Goal: Information Seeking & Learning: Understand process/instructions

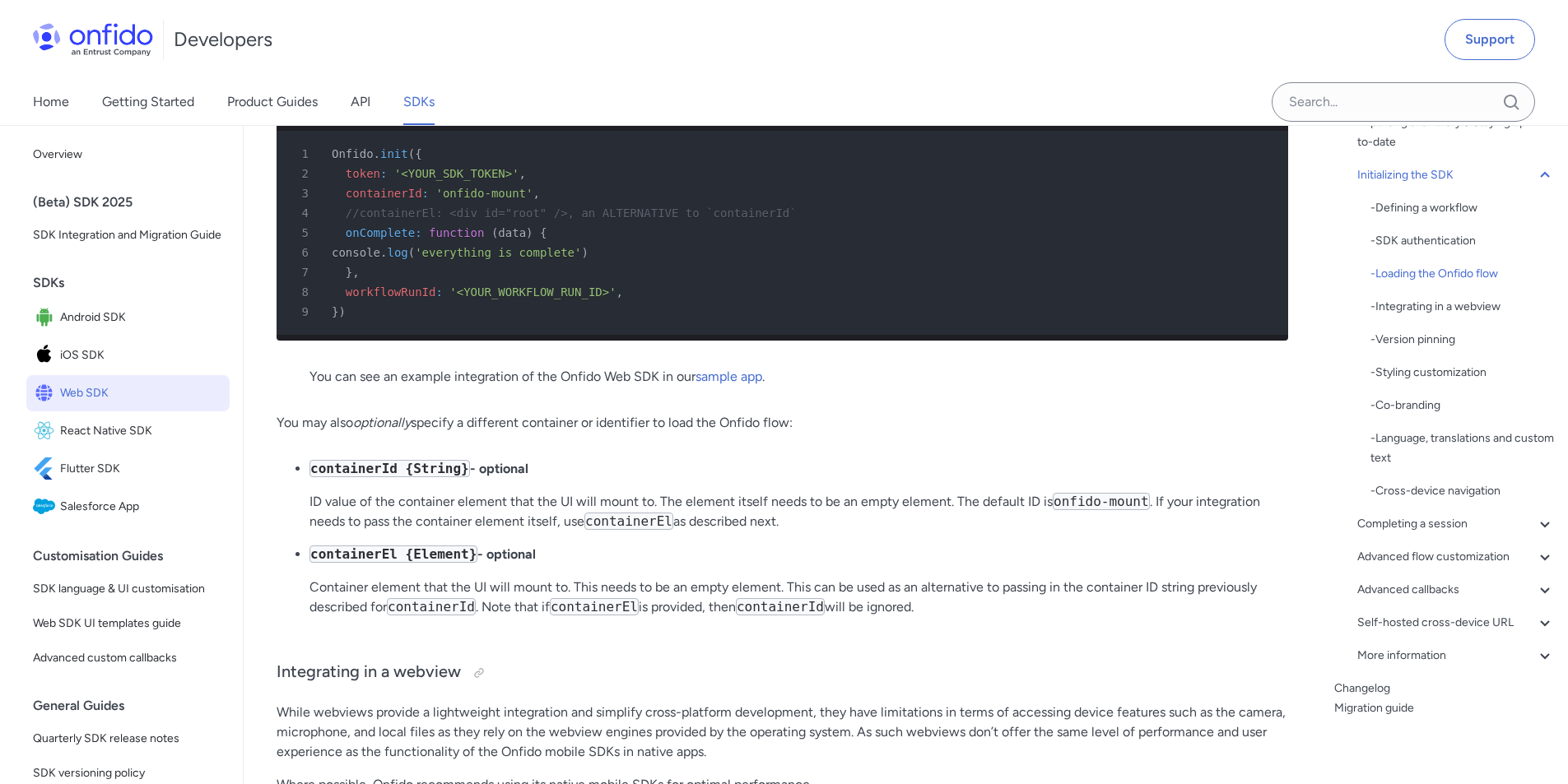
scroll to position [4199, 0]
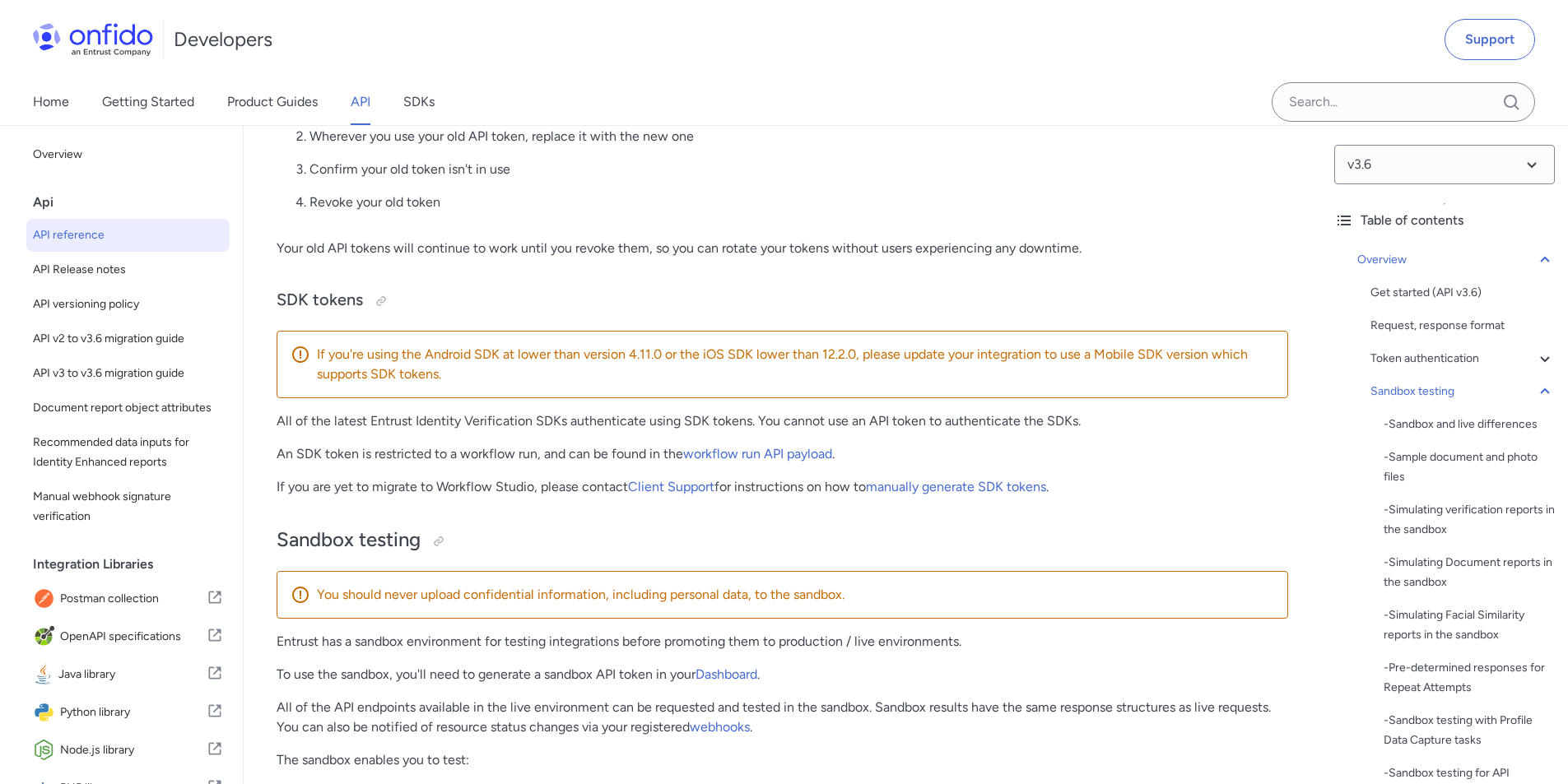
scroll to position [1874, 0]
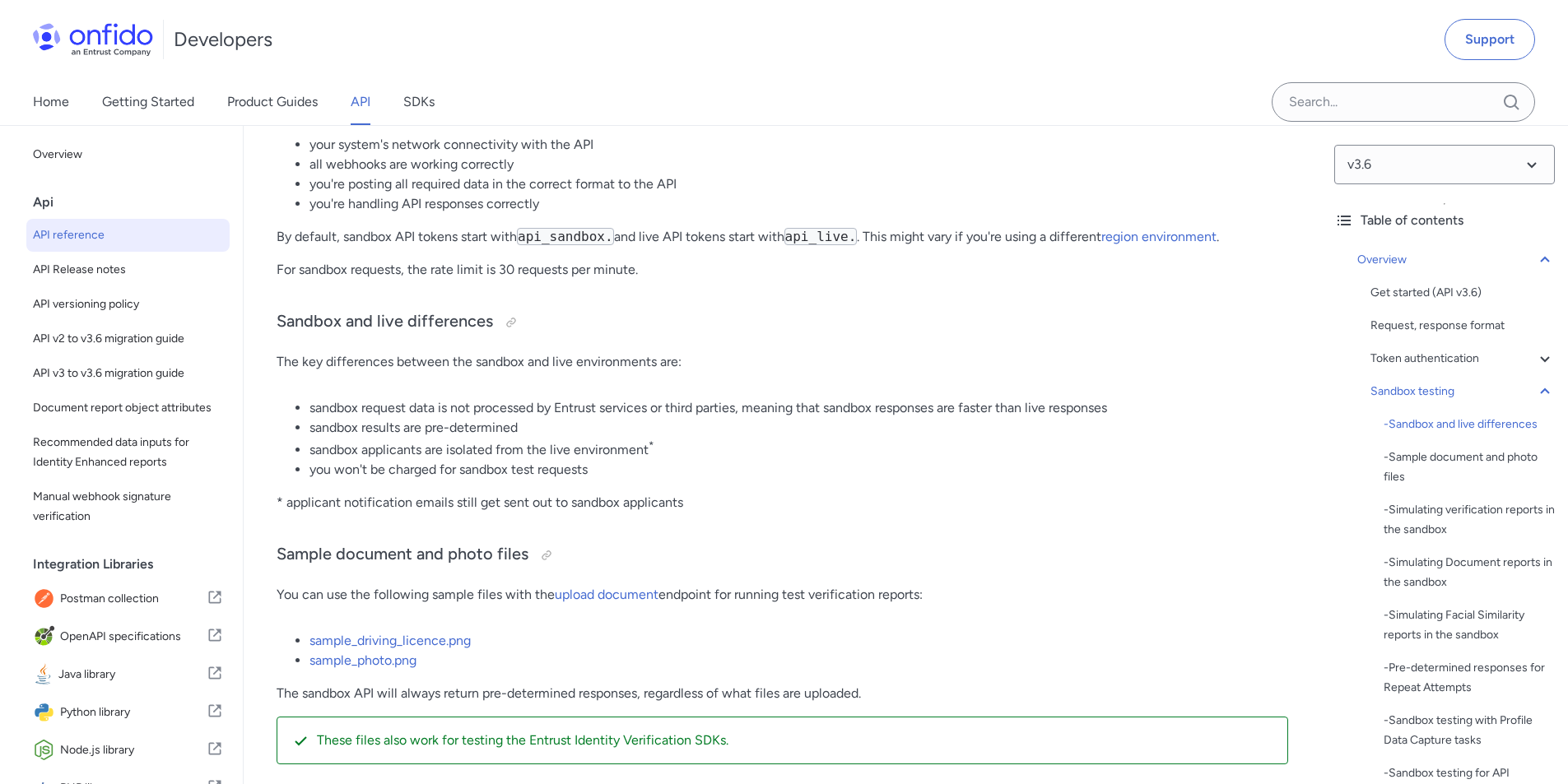
scroll to position [2533, 0]
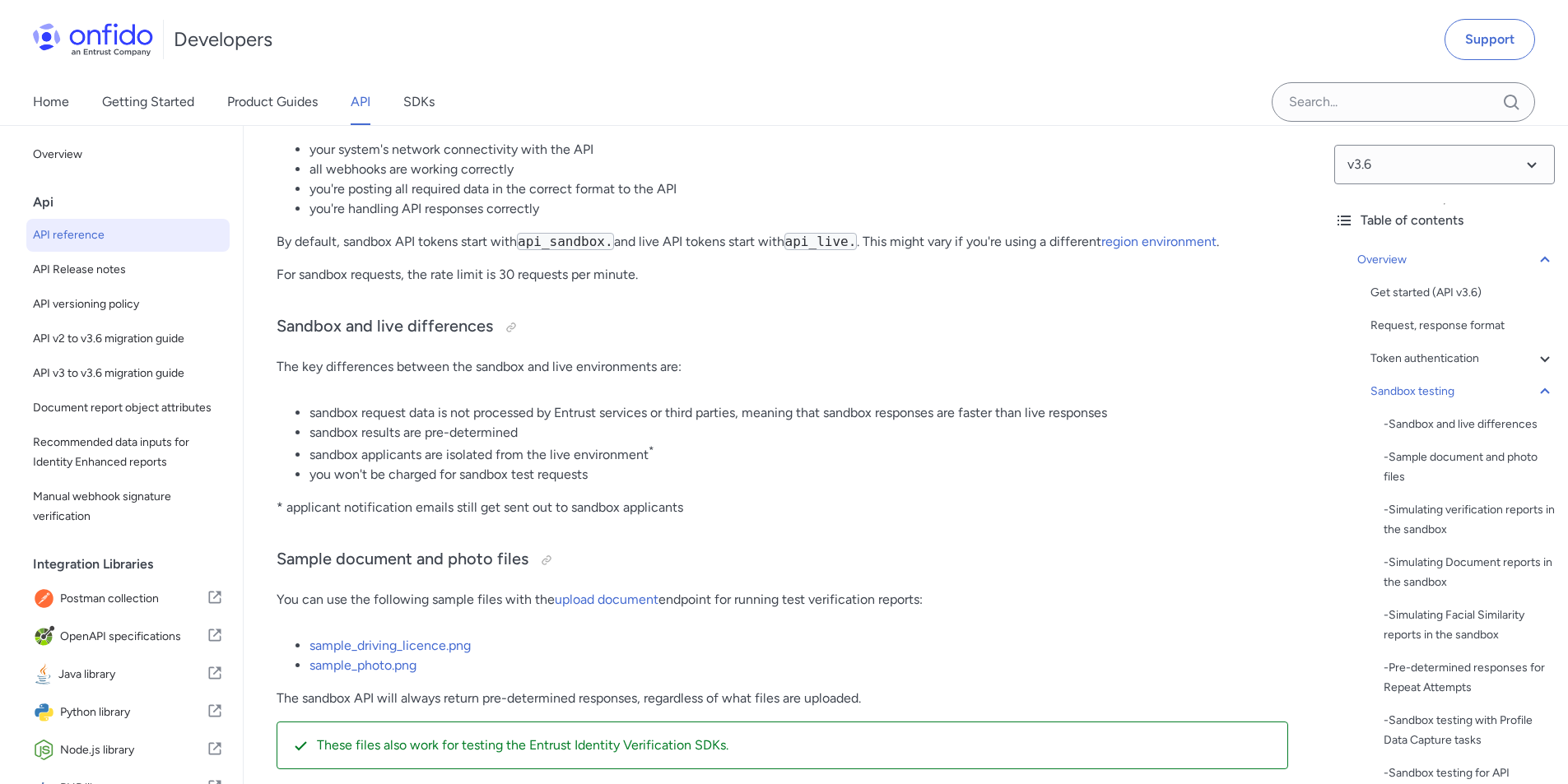
scroll to position [2615, 0]
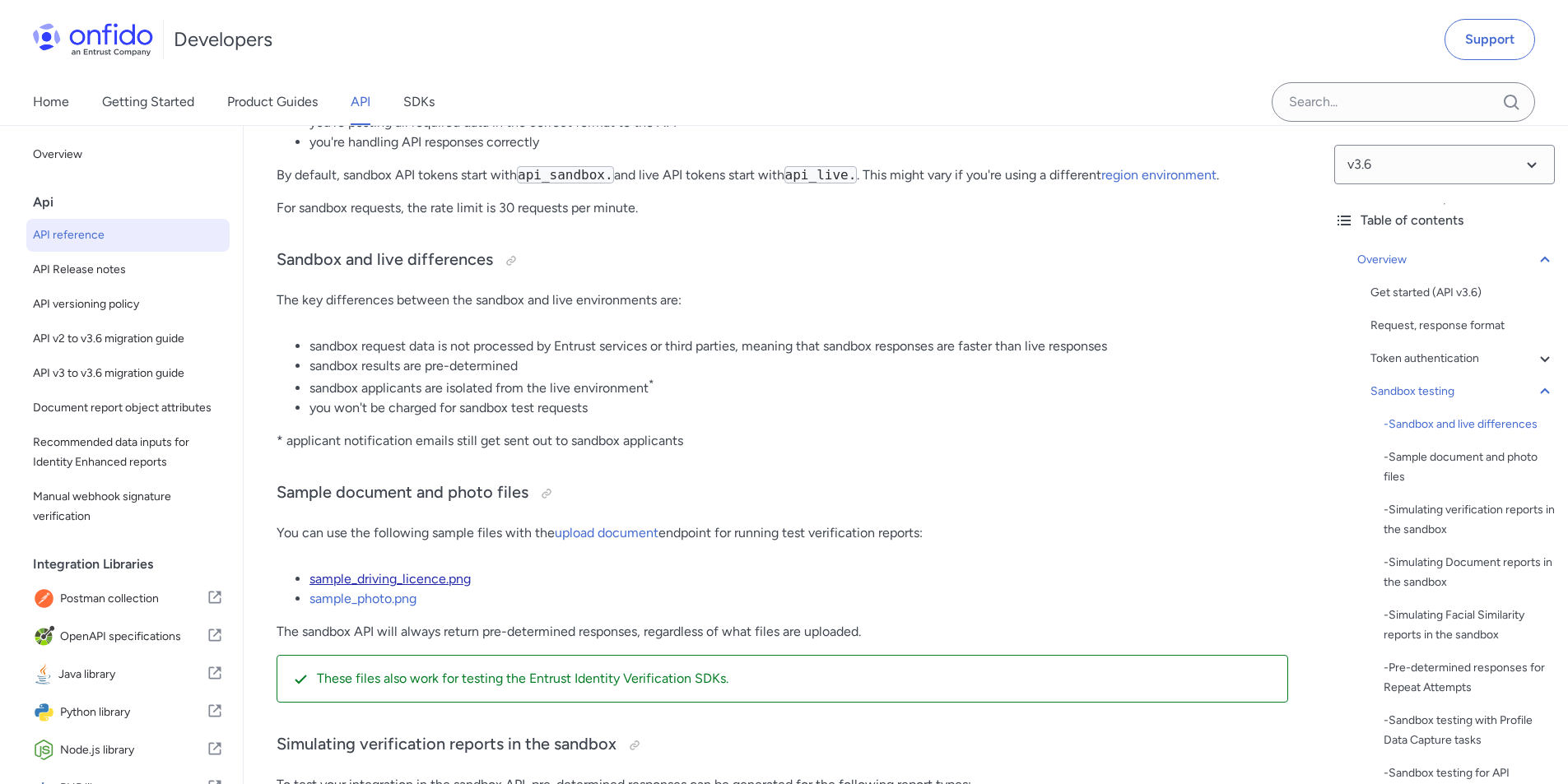
click at [420, 586] on link "sample_driving_licence.png" at bounding box center [391, 578] width 162 height 15
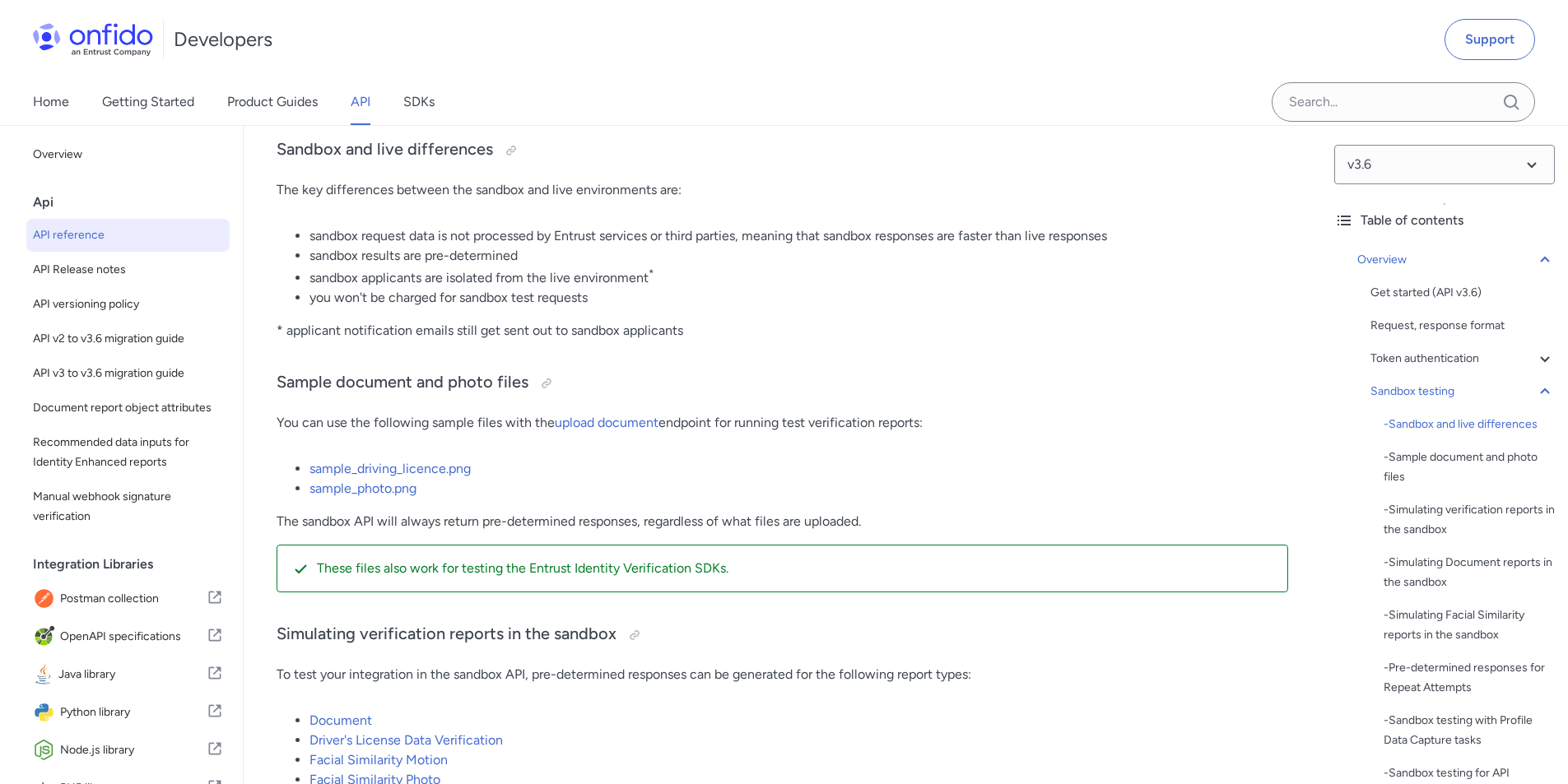
scroll to position [2860, 0]
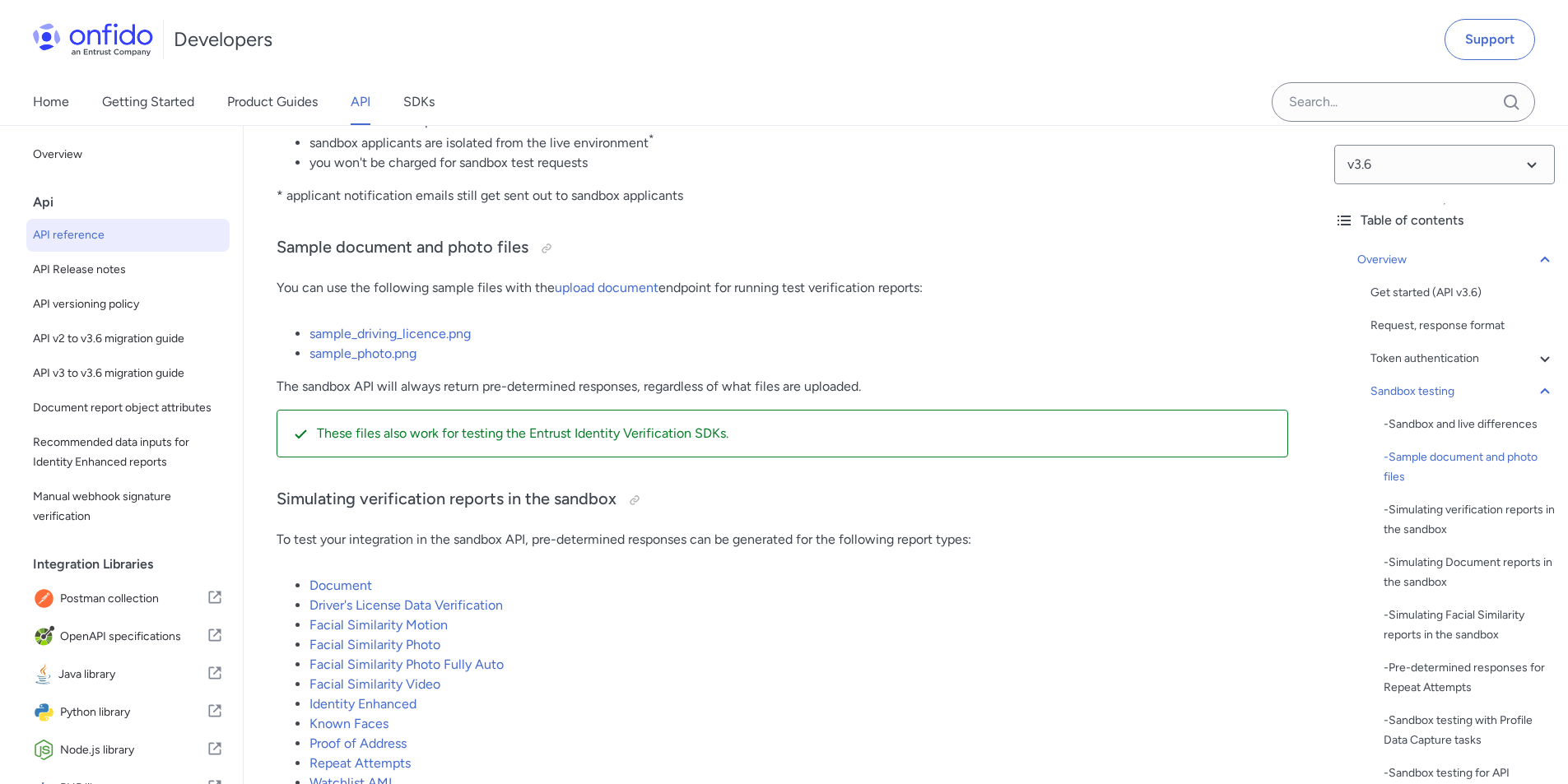
click at [557, 337] on li "sample_driving_licence.png" at bounding box center [799, 334] width 979 height 20
click at [1469, 461] on div "- Sample document and photo files" at bounding box center [1469, 467] width 172 height 40
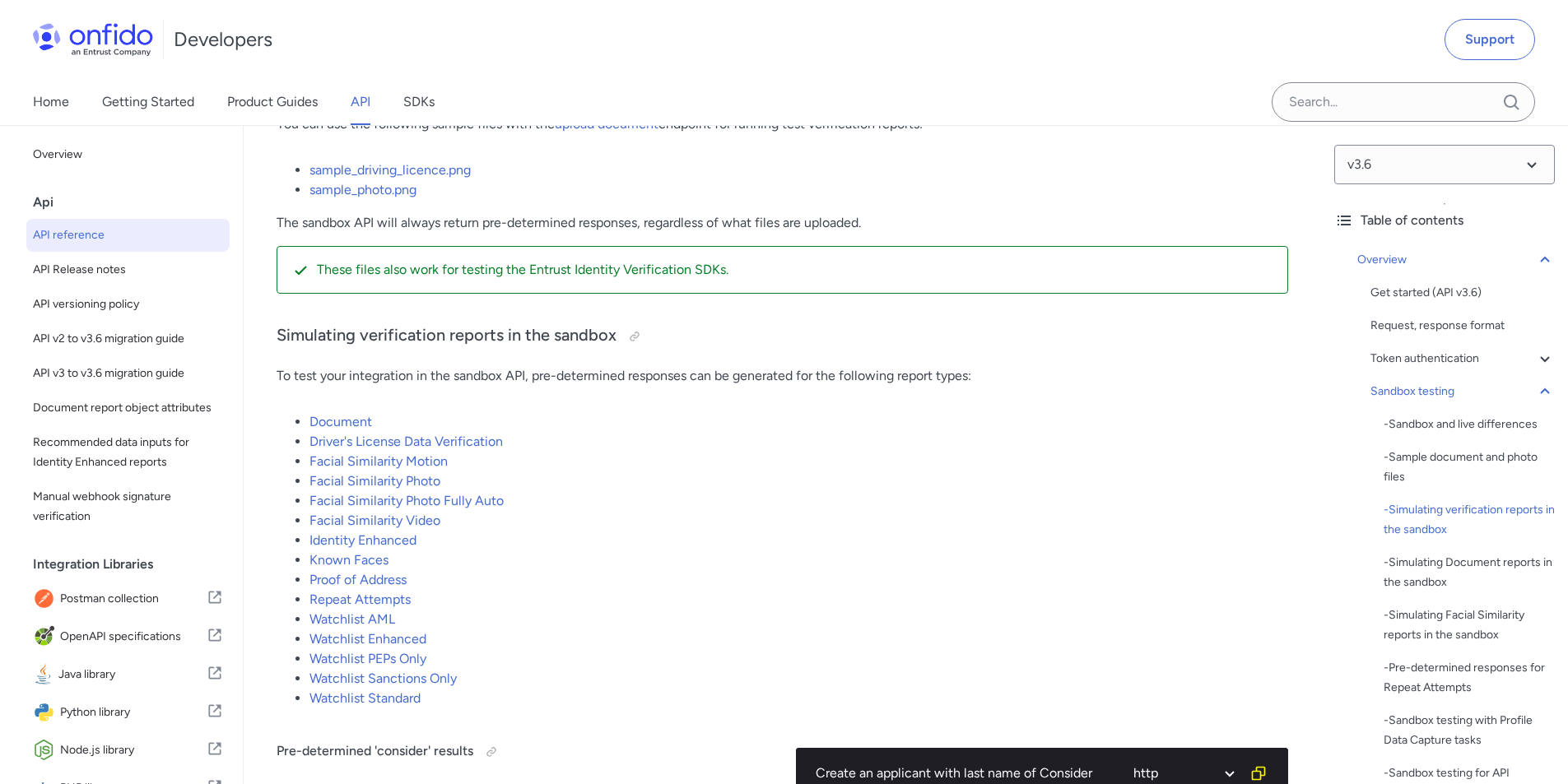
scroll to position [2848, 0]
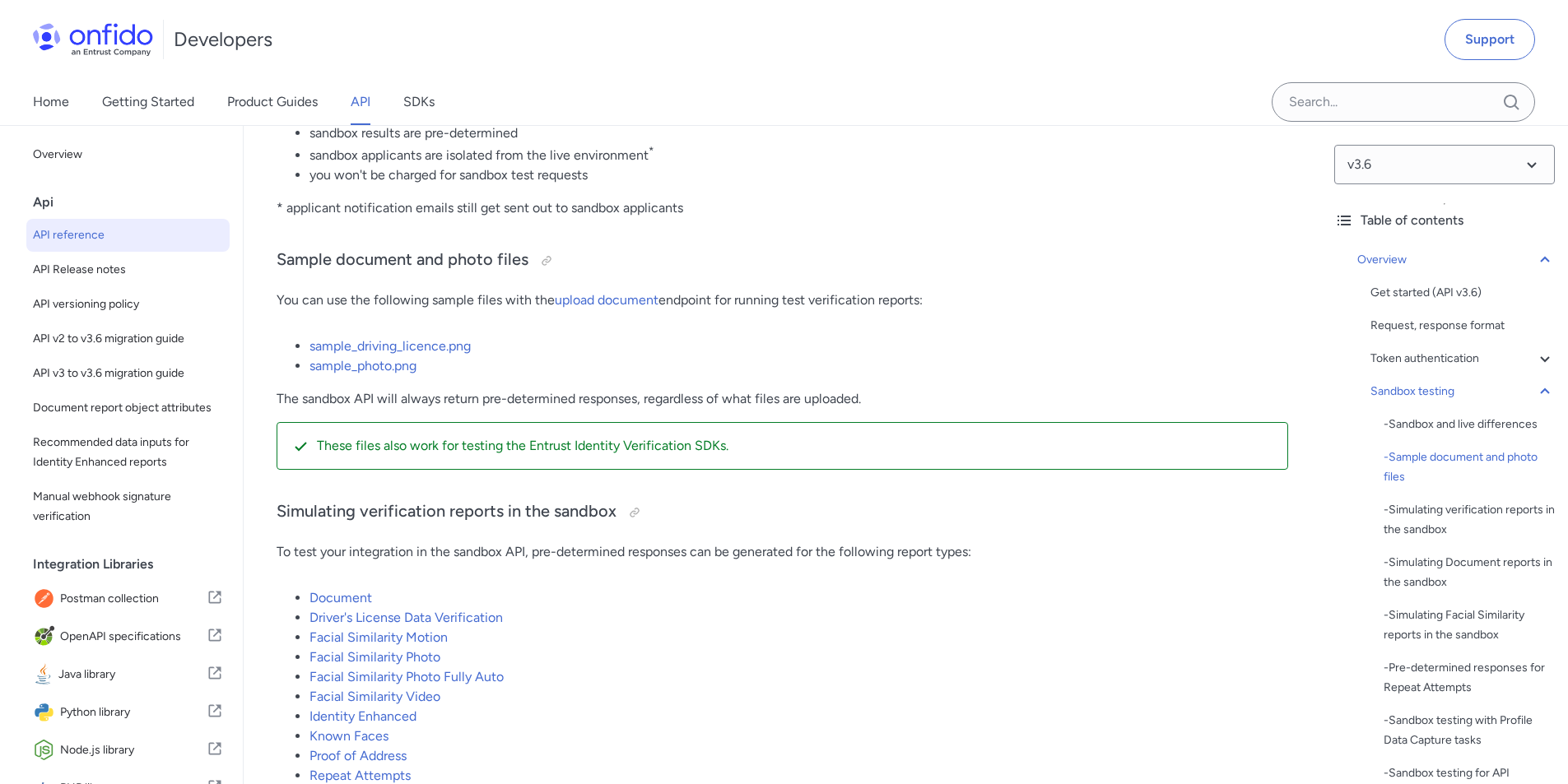
click at [698, 408] on p "The sandbox API will always return pre-determined responses, regardless of what…" at bounding box center [783, 399] width 1012 height 20
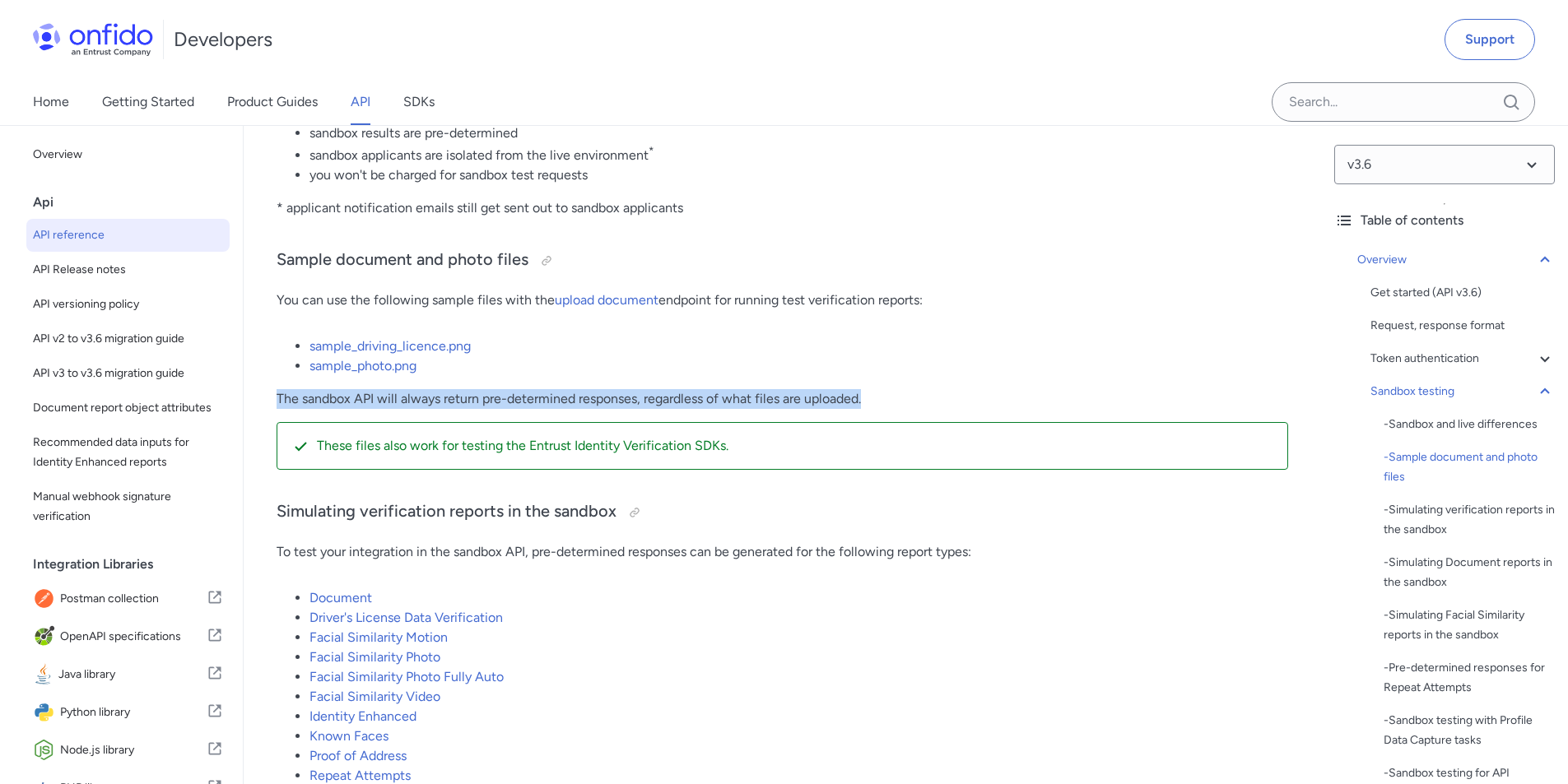
drag, startPoint x: 858, startPoint y: 411, endPoint x: 279, endPoint y: 421, distance: 579.1
click at [902, 409] on p "The sandbox API will always return pre-determined responses, regardless of what…" at bounding box center [783, 399] width 1012 height 20
drag, startPoint x: 277, startPoint y: 410, endPoint x: 637, endPoint y: 406, distance: 360.0
click at [637, 406] on p "The sandbox API will always return pre-determined responses, regardless of what…" at bounding box center [783, 399] width 1012 height 20
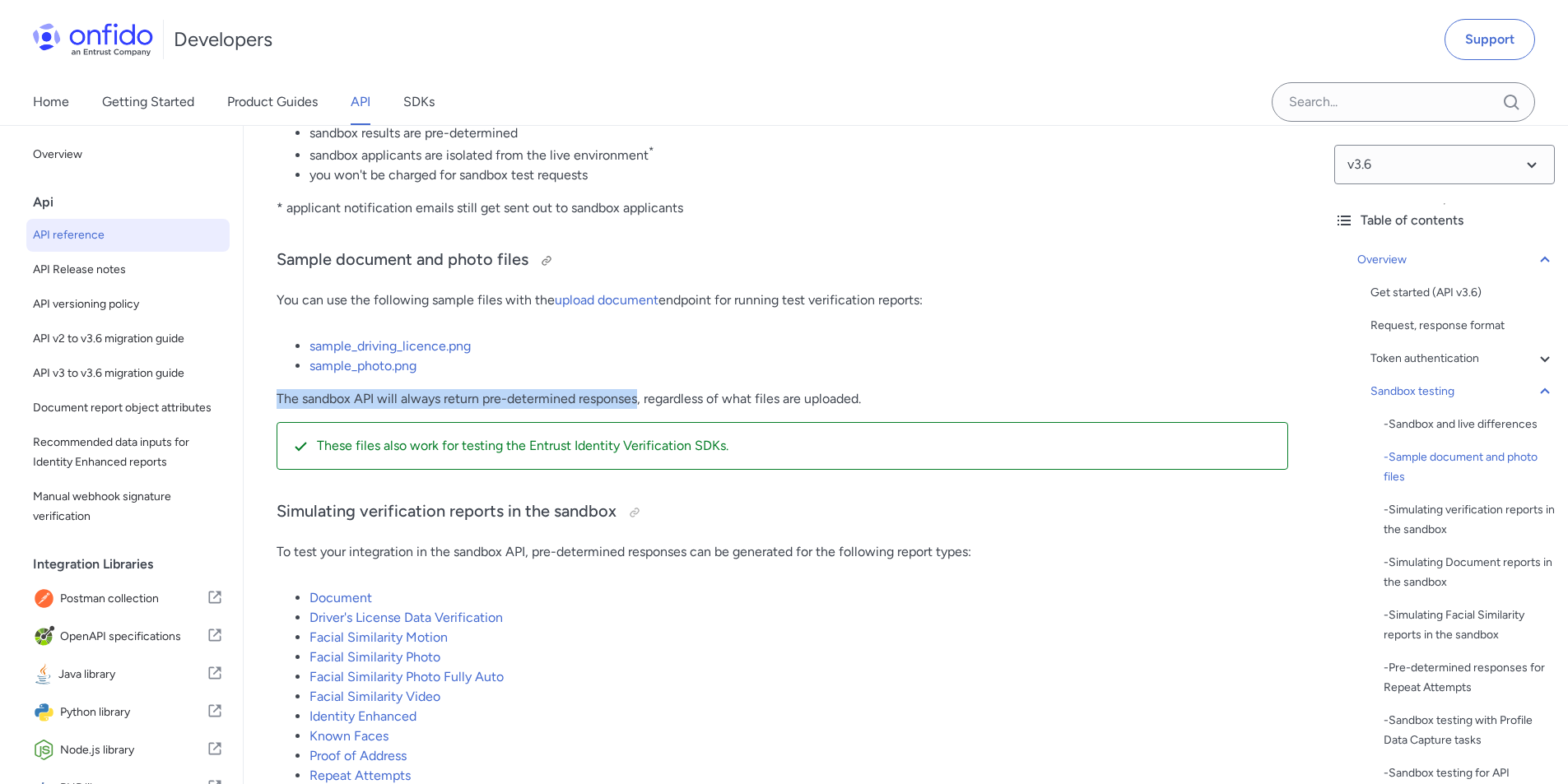
click at [1200, 274] on h3 "Sample document and photo files" at bounding box center [783, 260] width 1012 height 26
